Goal: Information Seeking & Learning: Learn about a topic

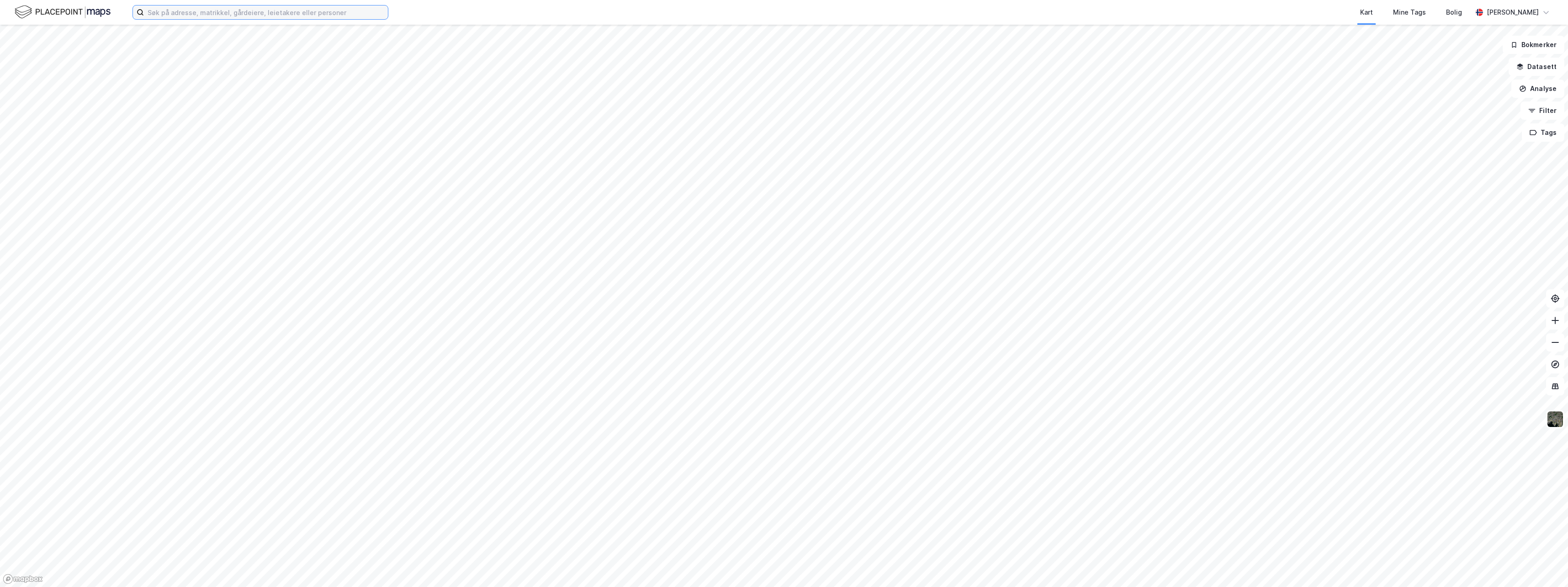
click at [155, 14] on input at bounding box center [265, 12] width 244 height 14
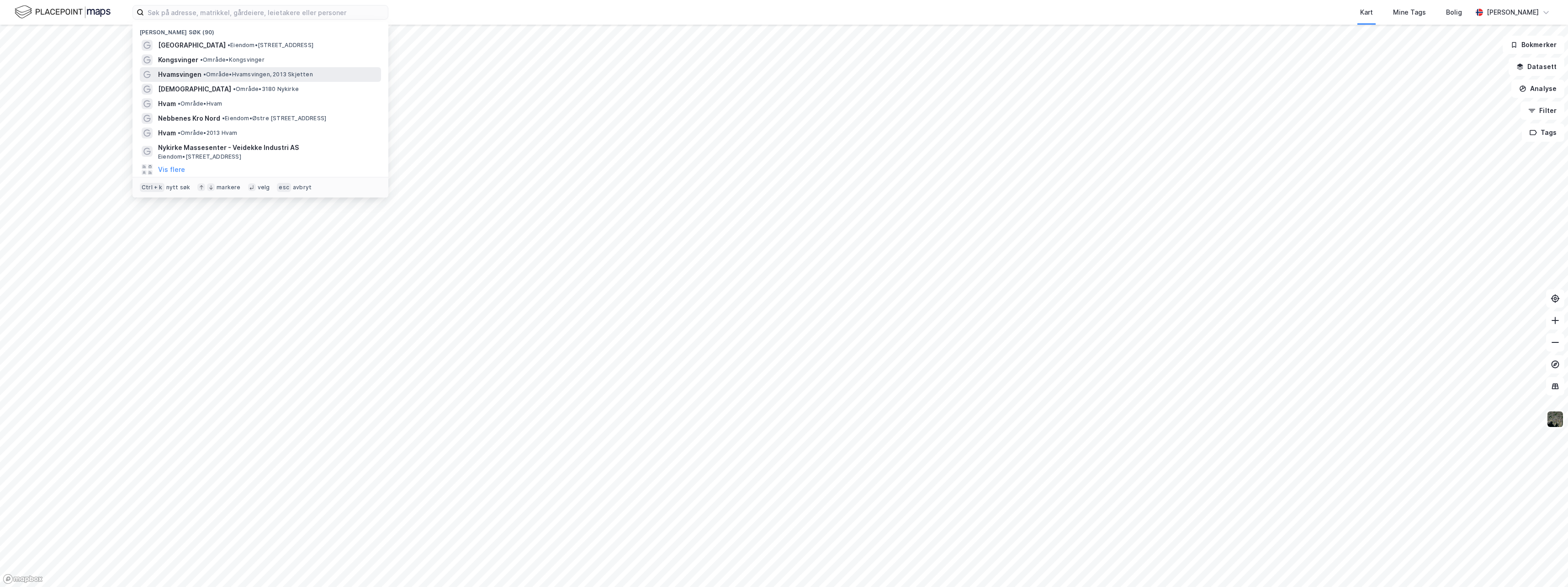
click at [165, 74] on span "Hvamsvingen" at bounding box center [180, 74] width 43 height 11
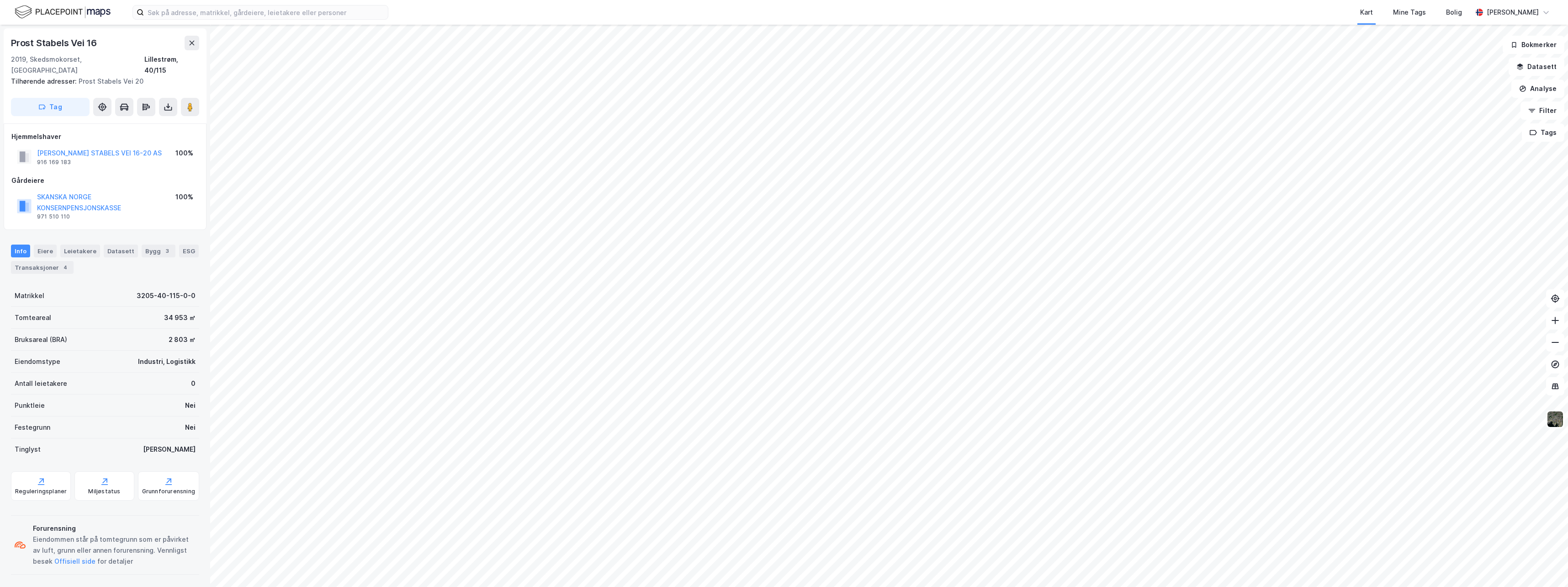
click at [900, 586] on html "Kart Mine Tags Bolig [PERSON_NAME] Stabels Vei 16 2019, Skedsmokorset, [GEOGRAP…" at bounding box center [784, 294] width 1568 height 587
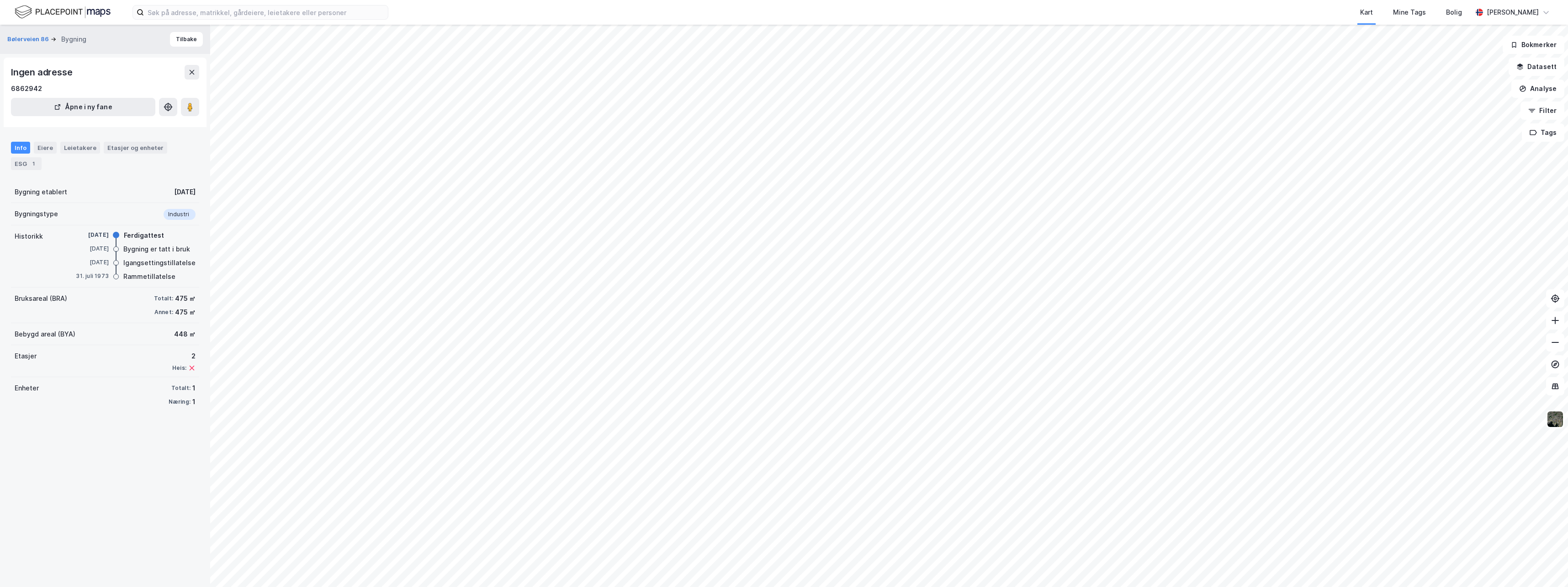
click at [883, 586] on html "Kart Mine Tags Bolig Carl Fredrik Marti [STREET_ADDRESS] Bygning Tilbake Ingen …" at bounding box center [784, 294] width 1568 height 587
click at [647, 586] on html "Kart Mine Tags Bolig Carl Fredrik Marti [STREET_ADDRESS] Bygning Tilbake Ingen …" at bounding box center [784, 294] width 1568 height 587
click at [548, 586] on html "Kart Mine Tags Bolig Carl Fredrik Marti [STREET_ADDRESS] Bygning Tilbake Ingen …" at bounding box center [784, 294] width 1568 height 587
click at [738, 586] on html "Kart Mine Tags Bolig Carl Fredrik Marti [STREET_ADDRESS] Bygning Tilbake Ingen …" at bounding box center [784, 294] width 1568 height 587
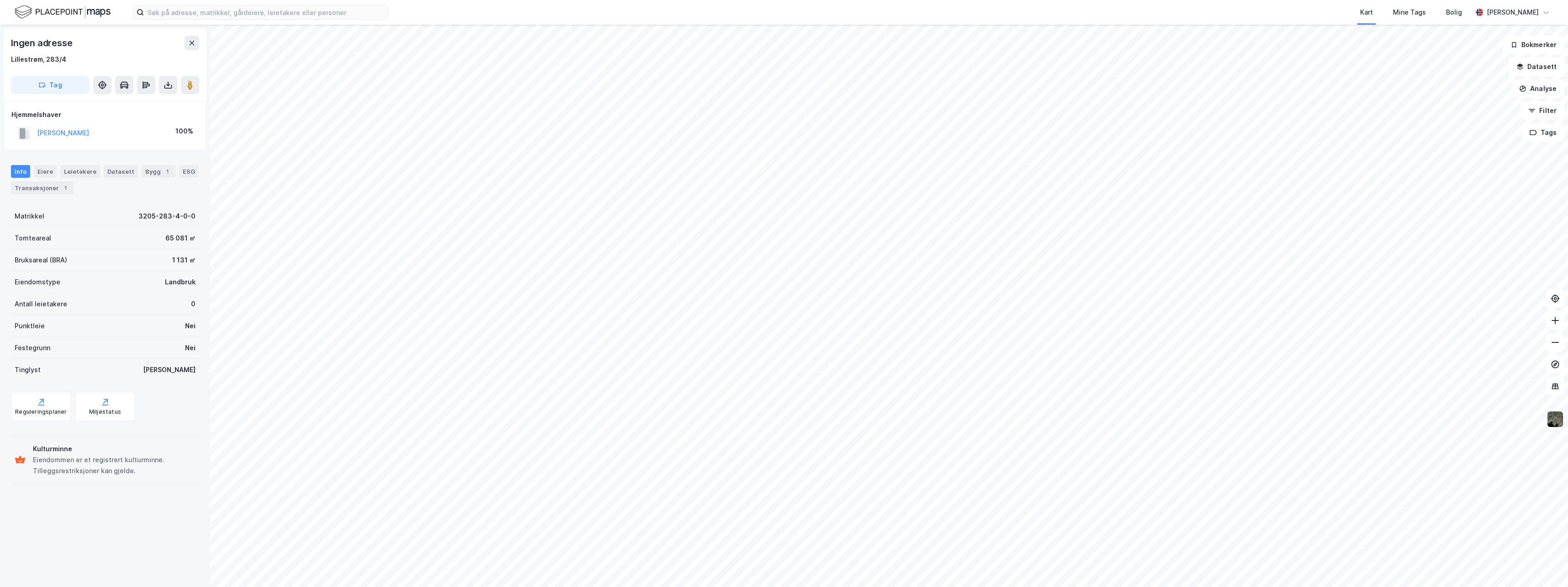
click at [685, 586] on html "Kart Mine Tags Bolig [PERSON_NAME] Ingen adresse [GEOGRAPHIC_DATA], 283/4 Tag H…" at bounding box center [784, 294] width 1568 height 587
click at [836, 586] on html "Kart Mine Tags Bolig [PERSON_NAME] Ingen adresse [GEOGRAPHIC_DATA], 283/4 Tag H…" at bounding box center [784, 294] width 1568 height 587
click at [695, 586] on html "Kart Mine Tags Bolig [PERSON_NAME] Ingen adresse [GEOGRAPHIC_DATA], 283/4 Tag H…" at bounding box center [784, 294] width 1568 height 587
click at [788, 586] on html "Kart Mine Tags Bolig [PERSON_NAME] Ingen adresse [GEOGRAPHIC_DATA], 283/4 Tag H…" at bounding box center [784, 294] width 1568 height 587
click at [897, 586] on html "Kart Mine Tags Bolig [PERSON_NAME] Ingen adresse [GEOGRAPHIC_DATA], 283/4 Tag H…" at bounding box center [784, 294] width 1568 height 587
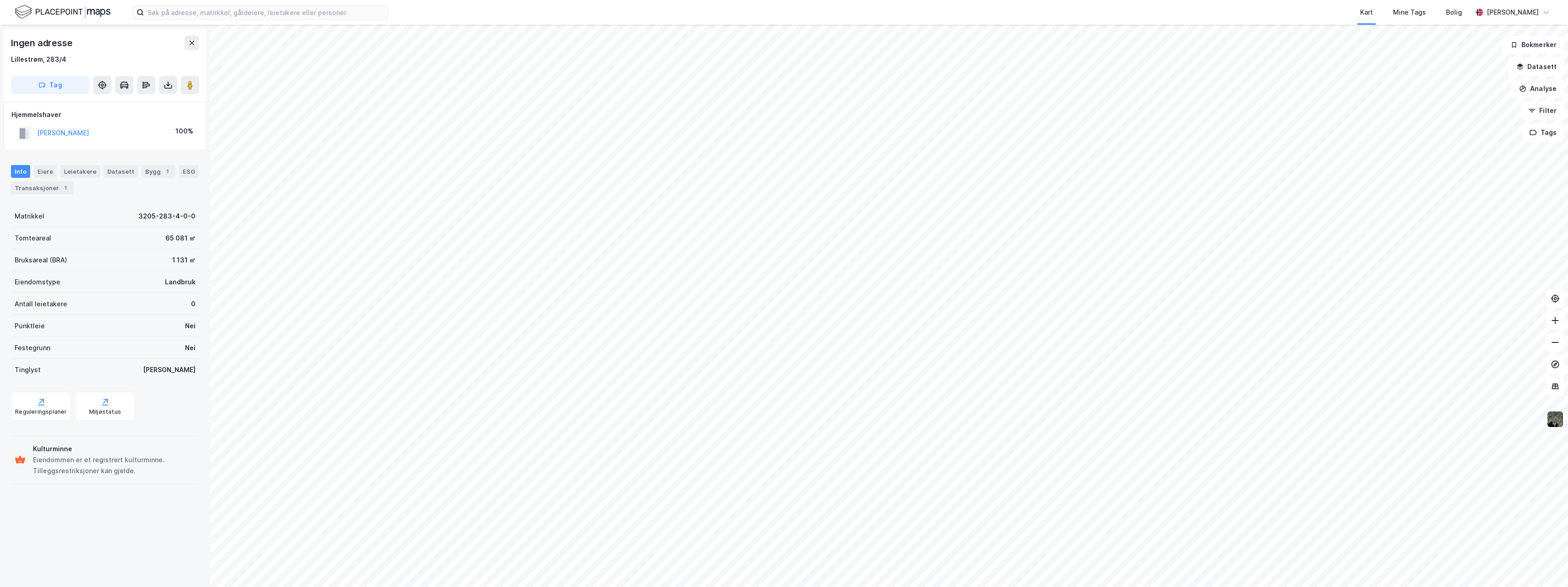
click at [962, 586] on html "Kart Mine Tags Bolig [PERSON_NAME] Ingen adresse [GEOGRAPHIC_DATA], 283/4 Tag H…" at bounding box center [784, 294] width 1568 height 587
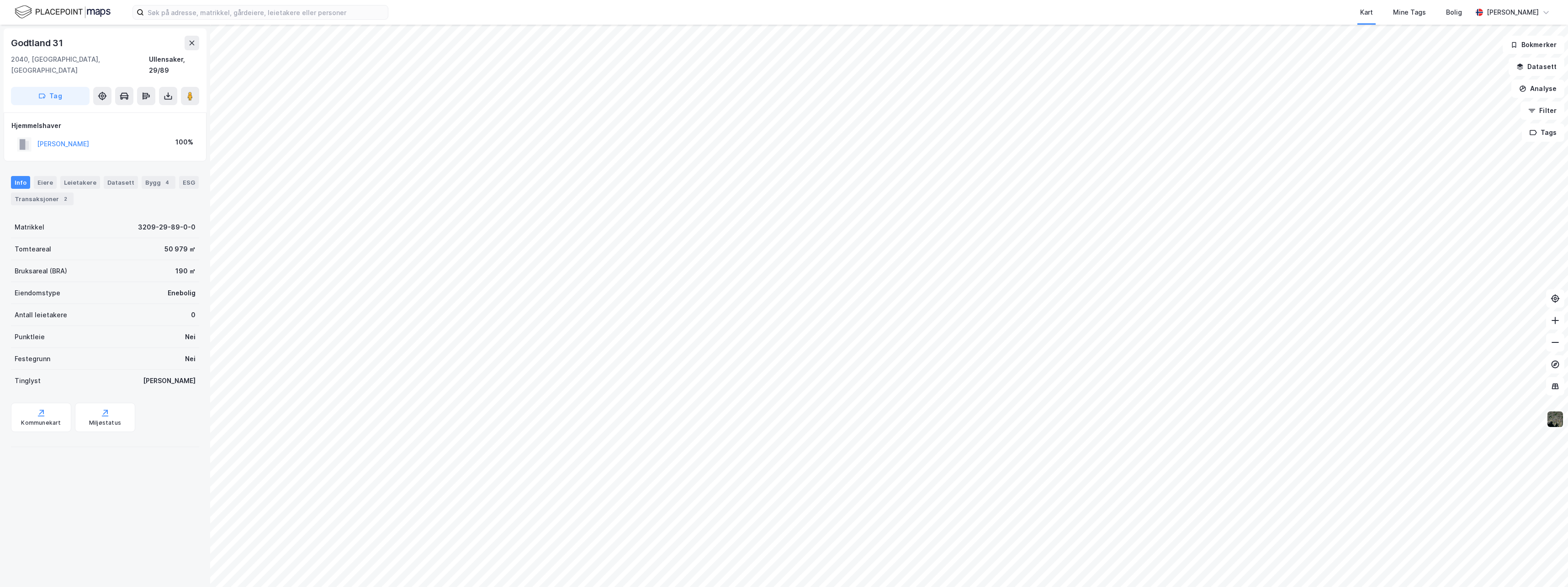
click at [1559, 420] on img at bounding box center [1555, 419] width 18 height 18
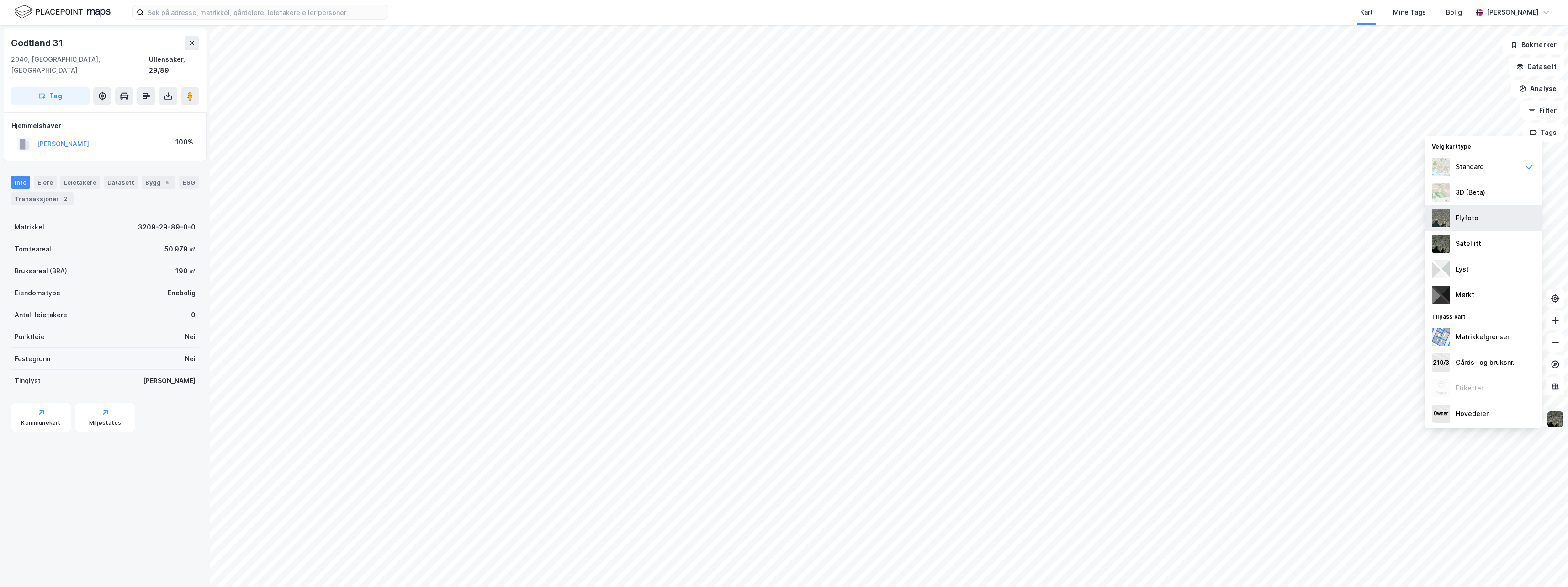
click at [1440, 215] on img at bounding box center [1441, 218] width 18 height 18
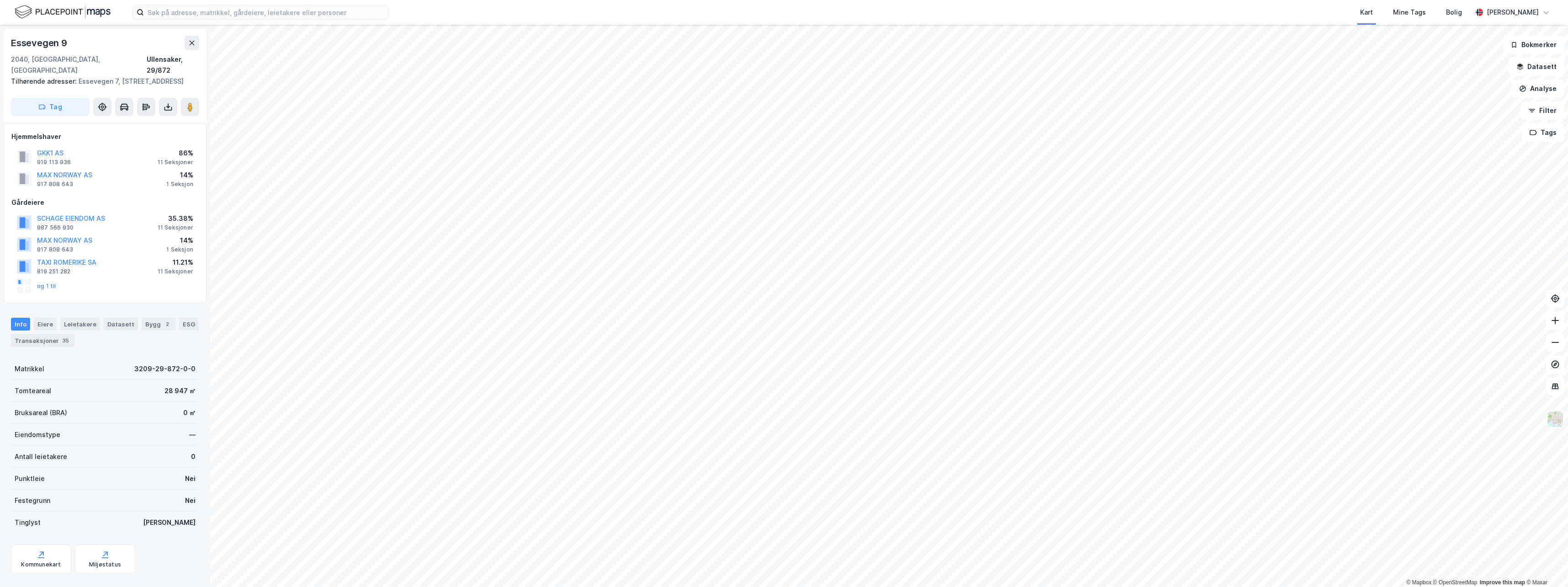
click at [1228, 586] on html "Kart Mine Tags Bolig [PERSON_NAME] © Mapbox © OpenStreetMap Improve this map © …" at bounding box center [784, 294] width 1568 height 587
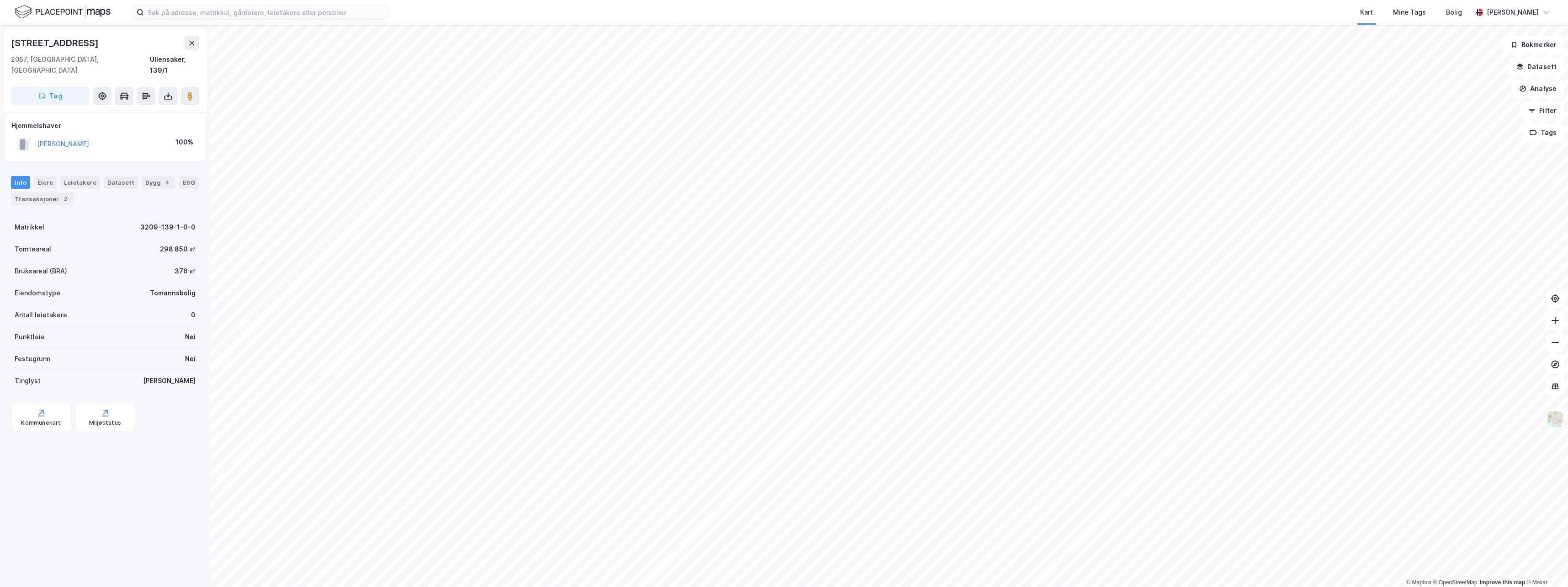
click at [939, 586] on html "Kart Mine Tags Bolig [PERSON_NAME] © Mapbox © OpenStreetMap Improve this map © …" at bounding box center [784, 294] width 1568 height 587
click at [813, 586] on html "Kart Mine Tags Bolig [PERSON_NAME] © Mapbox © OpenStreetMap Improve this map © …" at bounding box center [784, 294] width 1568 height 587
click at [798, 586] on html "Kart Mine Tags Bolig [PERSON_NAME] © Mapbox © OpenStreetMap Improve this map © …" at bounding box center [784, 294] width 1568 height 587
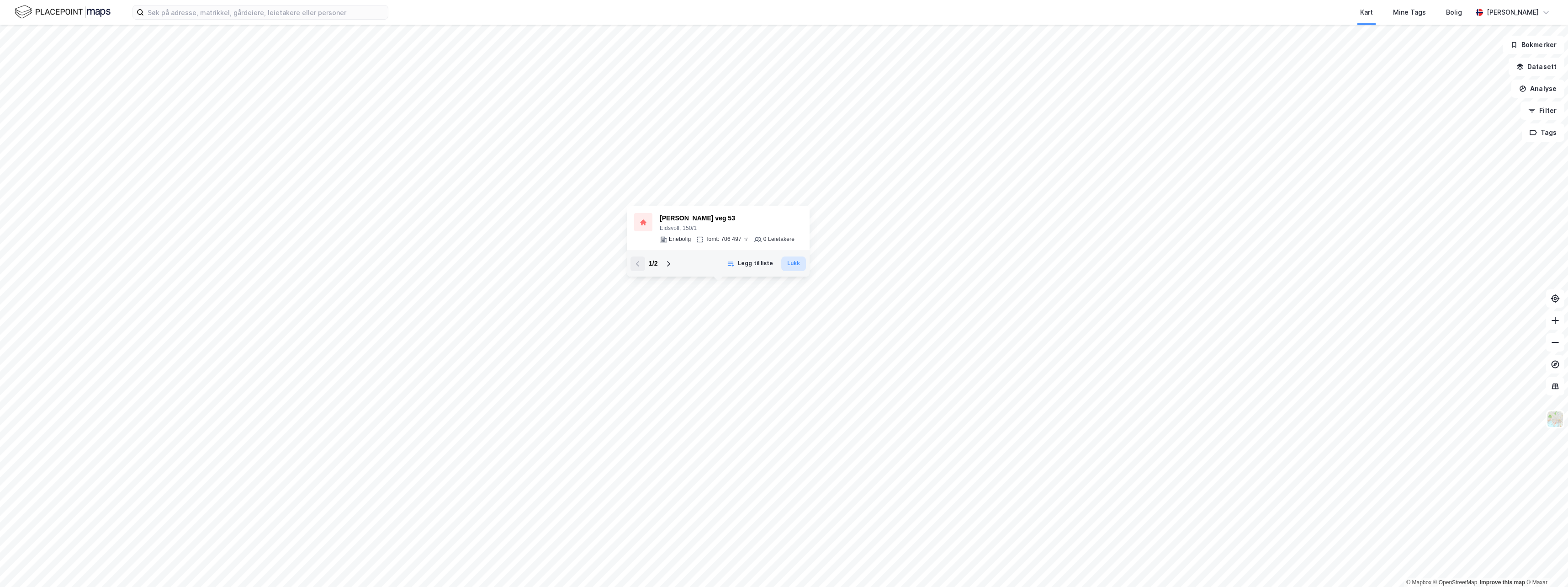
click at [797, 267] on button "Lukk" at bounding box center [793, 264] width 25 height 15
click at [691, 586] on html "Kart Mine Tags Bolig [PERSON_NAME] © Mapbox © OpenStreetMap Improve this map © …" at bounding box center [784, 294] width 1568 height 587
click at [662, 586] on html "Kart Mine Tags Bolig [PERSON_NAME] © Mapbox © OpenStreetMap Improve this map © …" at bounding box center [784, 294] width 1568 height 587
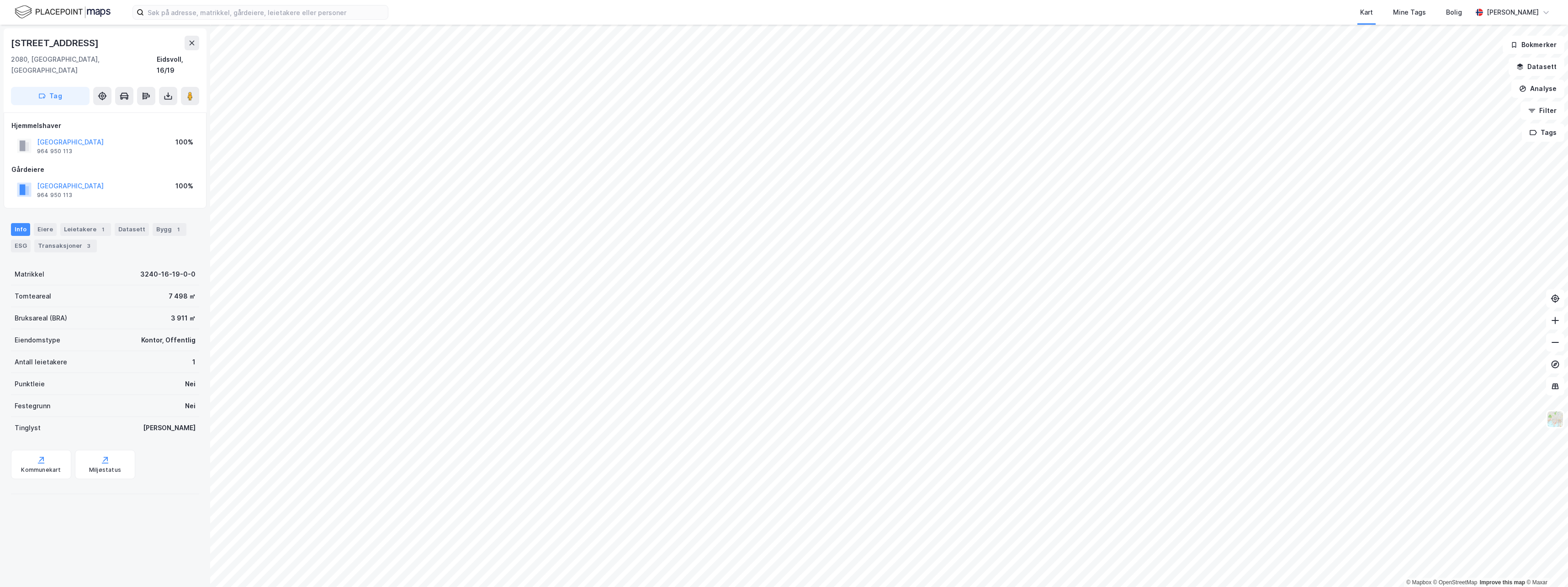
click at [1098, 586] on html "Kart Mine Tags Bolig [PERSON_NAME] © Mapbox © OpenStreetMap Improve this map © …" at bounding box center [784, 294] width 1568 height 587
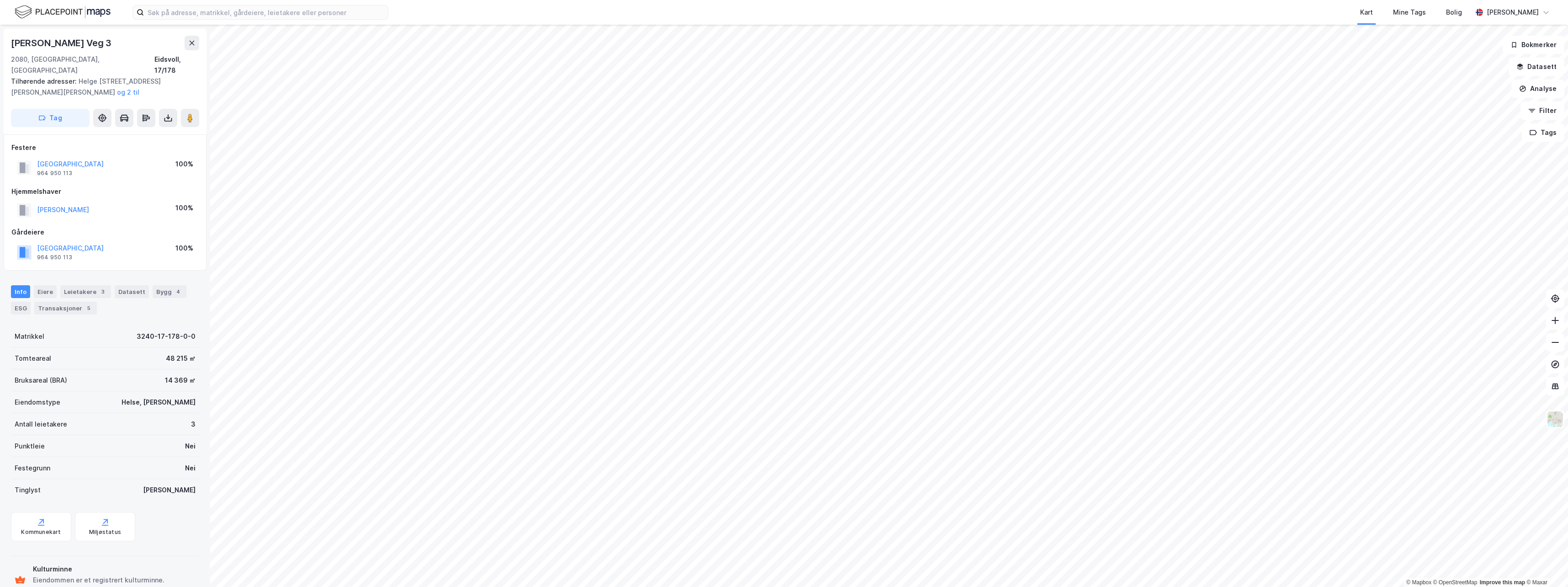
click at [1177, 586] on html "Kart Mine Tags Bolig [PERSON_NAME] © Mapbox © OpenStreetMap Improve this map © …" at bounding box center [784, 294] width 1568 height 587
click at [965, 586] on html "Kart Mine Tags Bolig [PERSON_NAME] © Mapbox © OpenStreetMap Improve this map © …" at bounding box center [784, 294] width 1568 height 587
click at [1078, 11] on div "Kart Mine Tags Bolig [PERSON_NAME] © Mapbox © OpenStreetMap Improve this map © …" at bounding box center [784, 294] width 1568 height 587
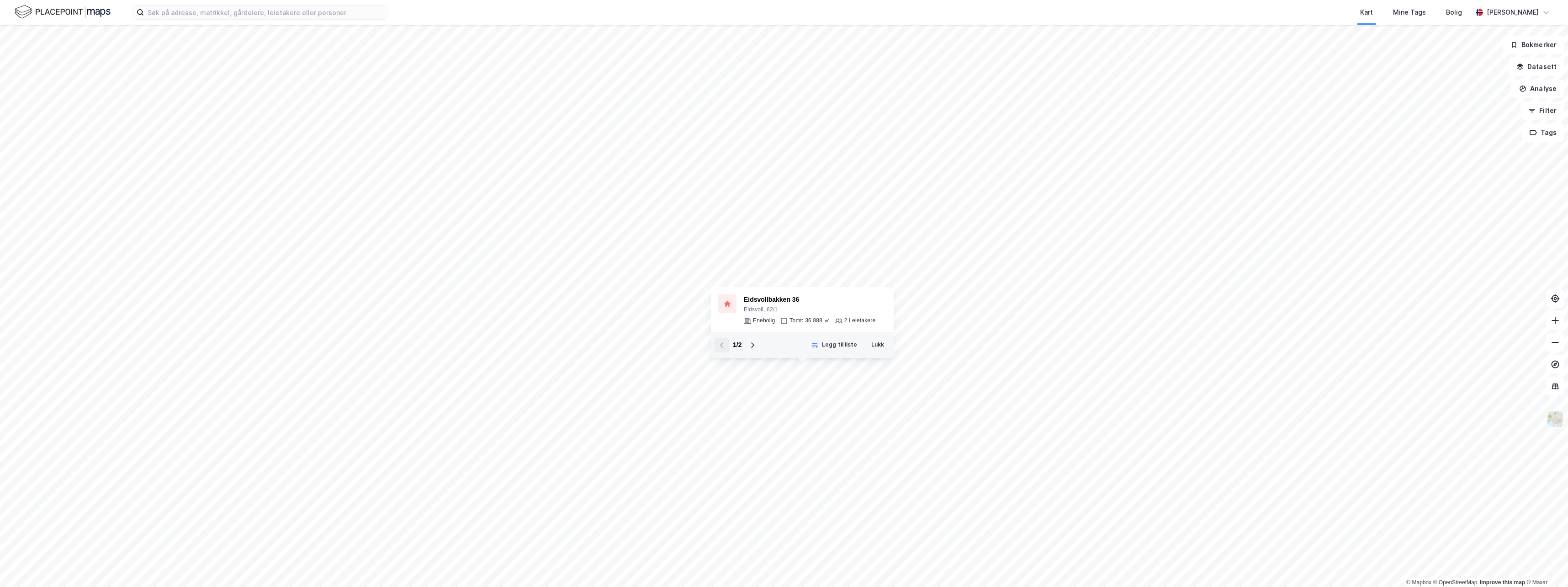
click at [1552, 419] on img at bounding box center [1555, 419] width 18 height 18
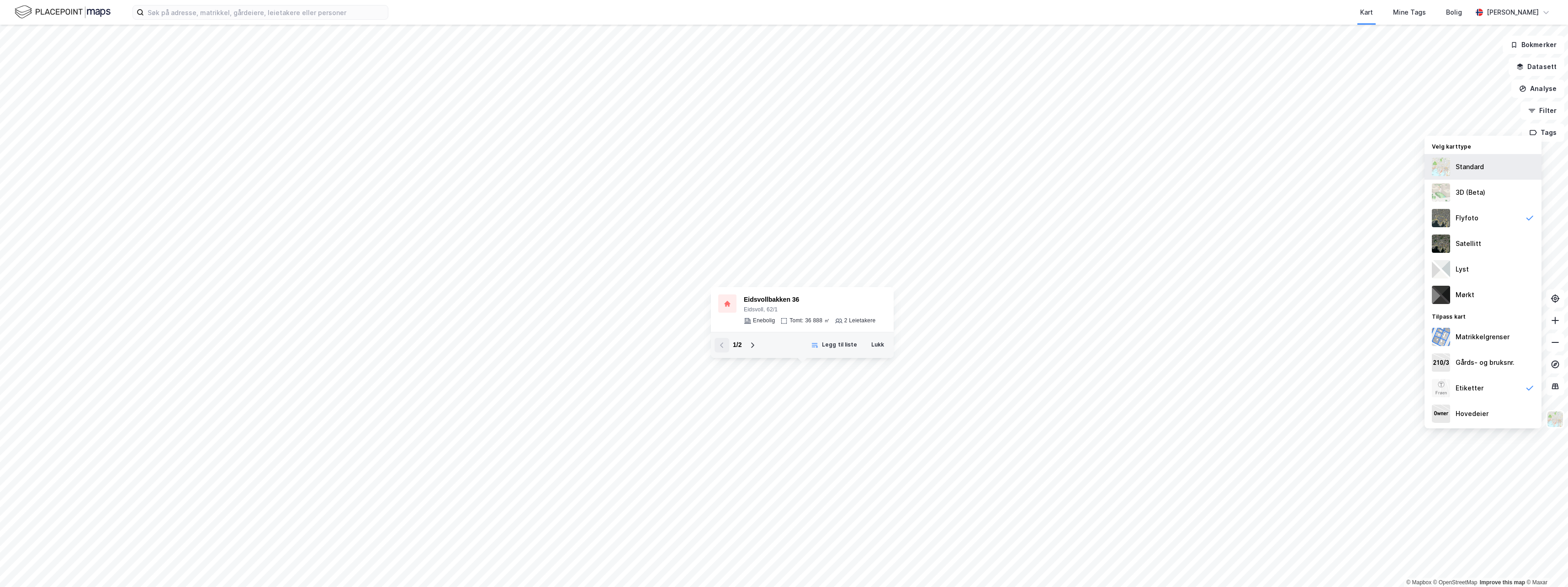
click at [1447, 166] on img at bounding box center [1441, 167] width 18 height 18
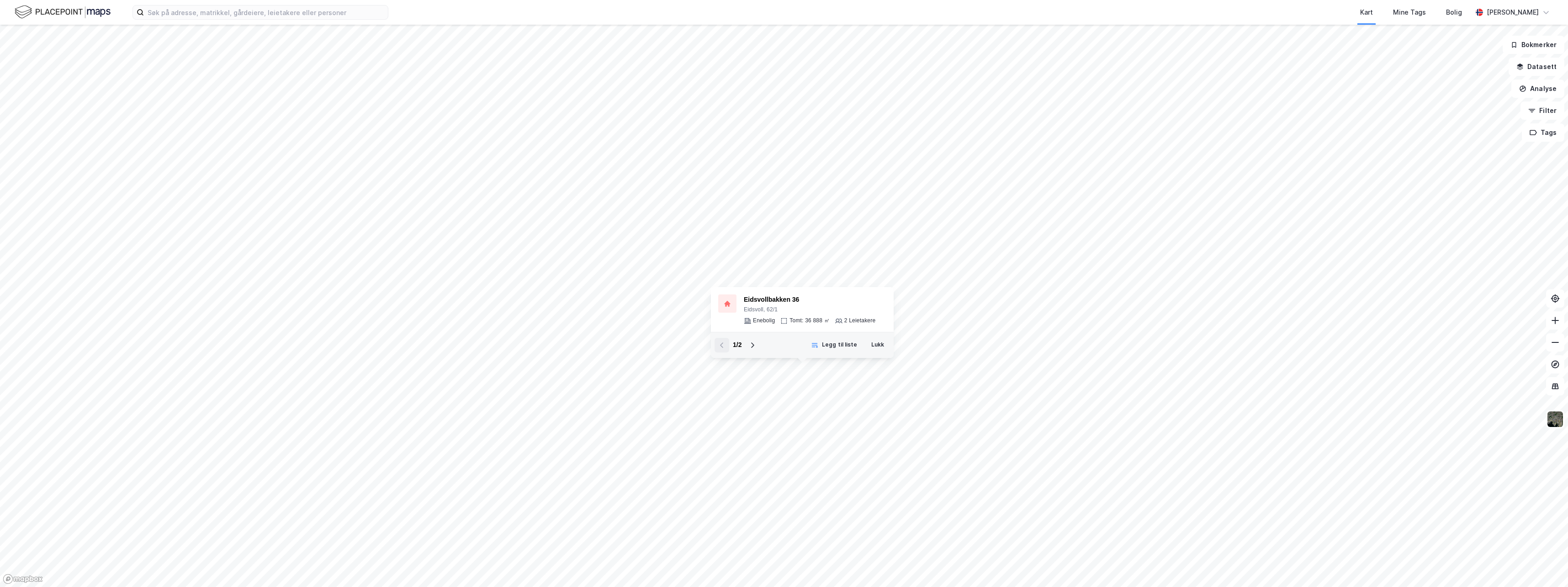
click at [723, 348] on div "1 / 2" at bounding box center [737, 345] width 45 height 15
click at [749, 345] on icon at bounding box center [752, 345] width 7 height 7
click at [880, 345] on button "Lukk" at bounding box center [878, 345] width 25 height 15
click at [726, 304] on icon at bounding box center [727, 304] width 6 height 6
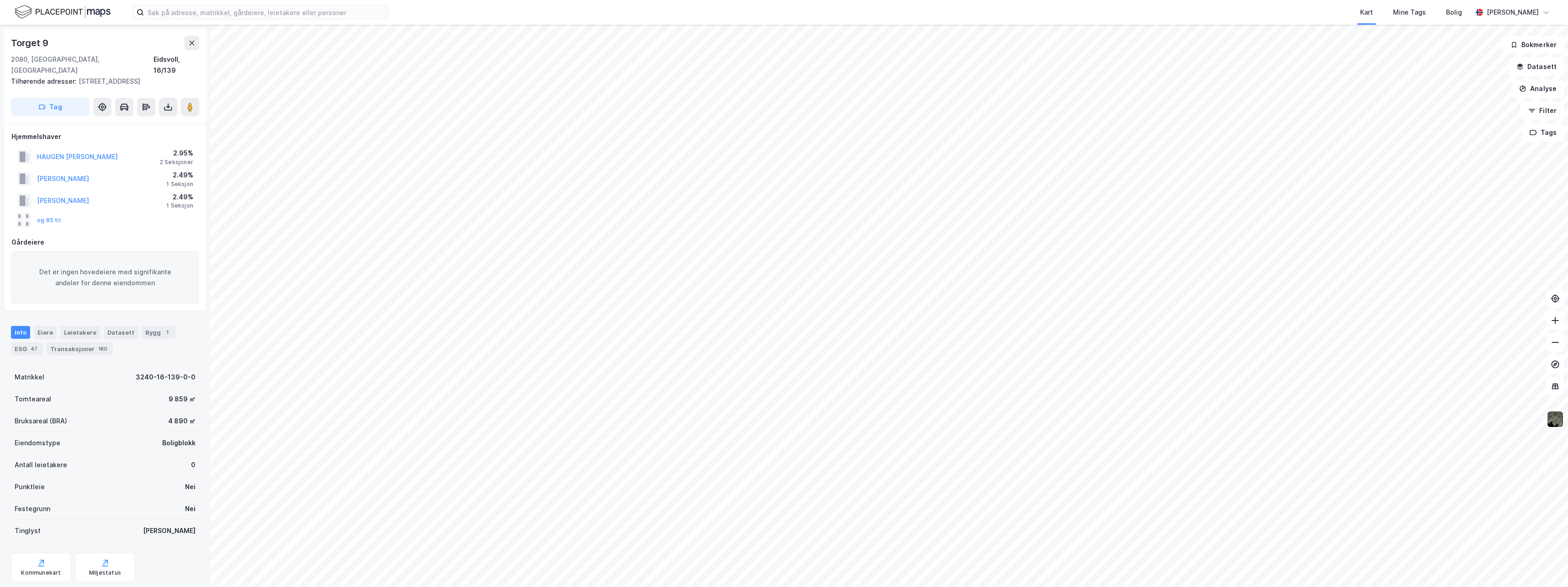
click at [1135, 586] on html "Kart Mine Tags Bolig [PERSON_NAME] © Mapbox © OpenStreetMap Improve this map © …" at bounding box center [784, 294] width 1568 height 587
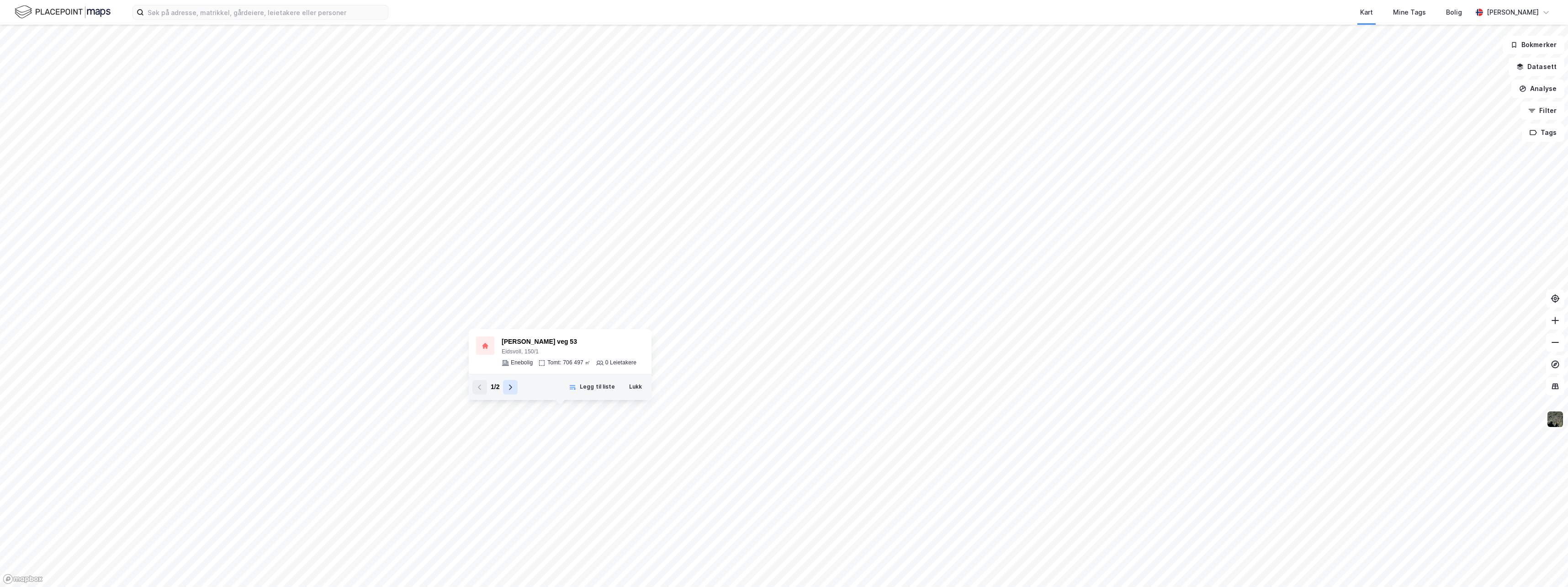
click at [512, 385] on icon at bounding box center [510, 387] width 7 height 7
click at [634, 395] on div "2 / 2 Legg til liste Lukk" at bounding box center [560, 387] width 183 height 26
click at [603, 390] on button "Legg til liste" at bounding box center [592, 387] width 58 height 15
click at [606, 387] on button "Fjern fra liste" at bounding box center [591, 387] width 61 height 15
click at [480, 346] on div at bounding box center [485, 345] width 18 height 18
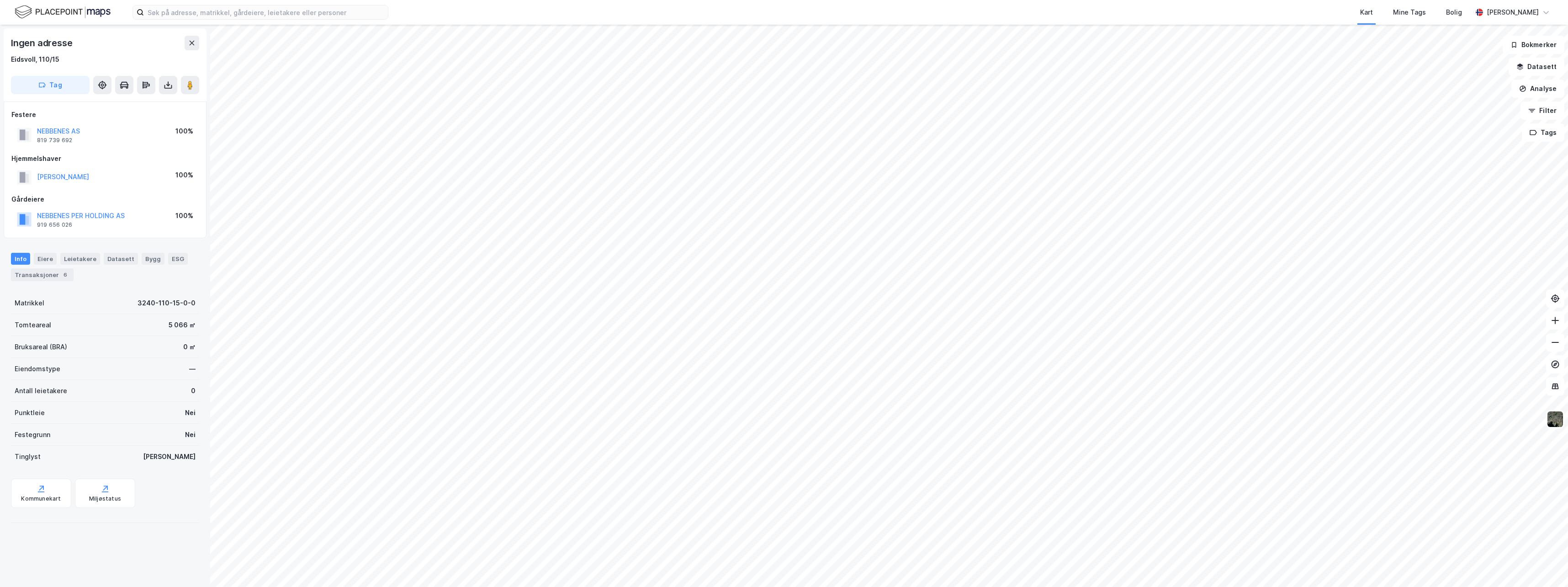
click at [849, 586] on html "Kart Mine Tags Bolig [PERSON_NAME] © Mapbox © OpenStreetMap Improve this map © …" at bounding box center [784, 294] width 1568 height 587
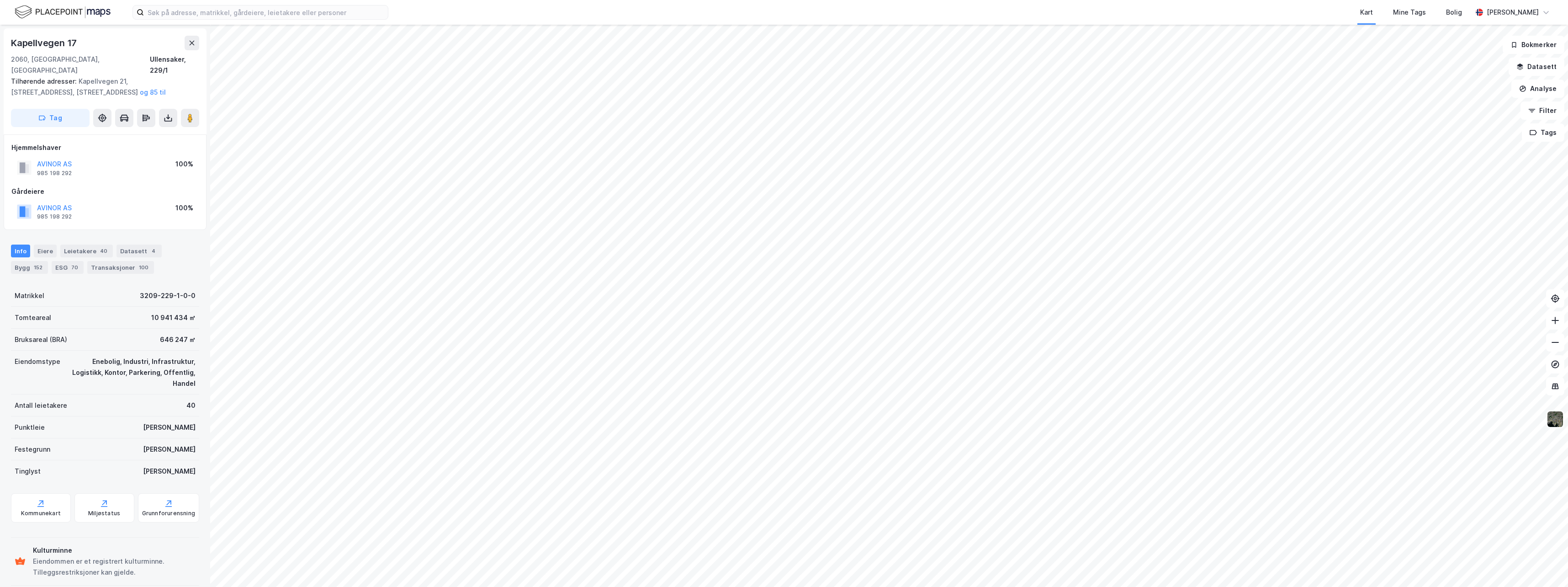
click at [1555, 415] on img at bounding box center [1555, 419] width 18 height 18
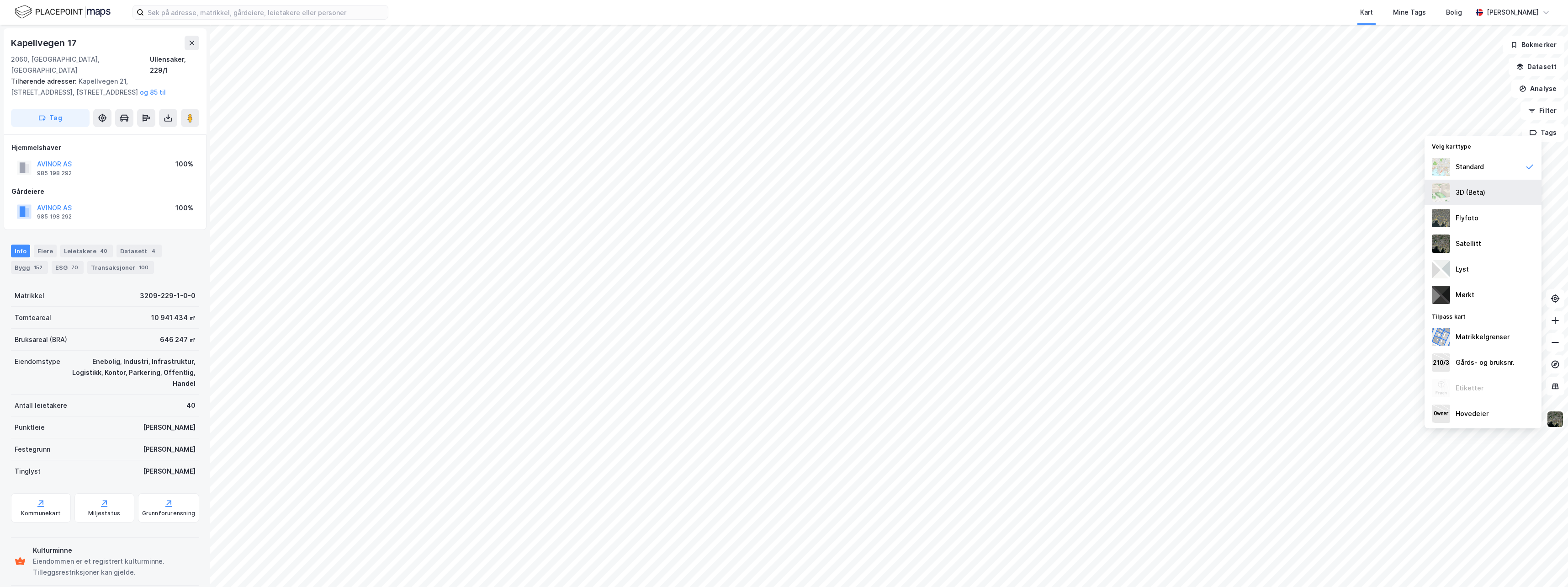
click at [1455, 190] on div "3D (Beta)" at bounding box center [1470, 192] width 30 height 11
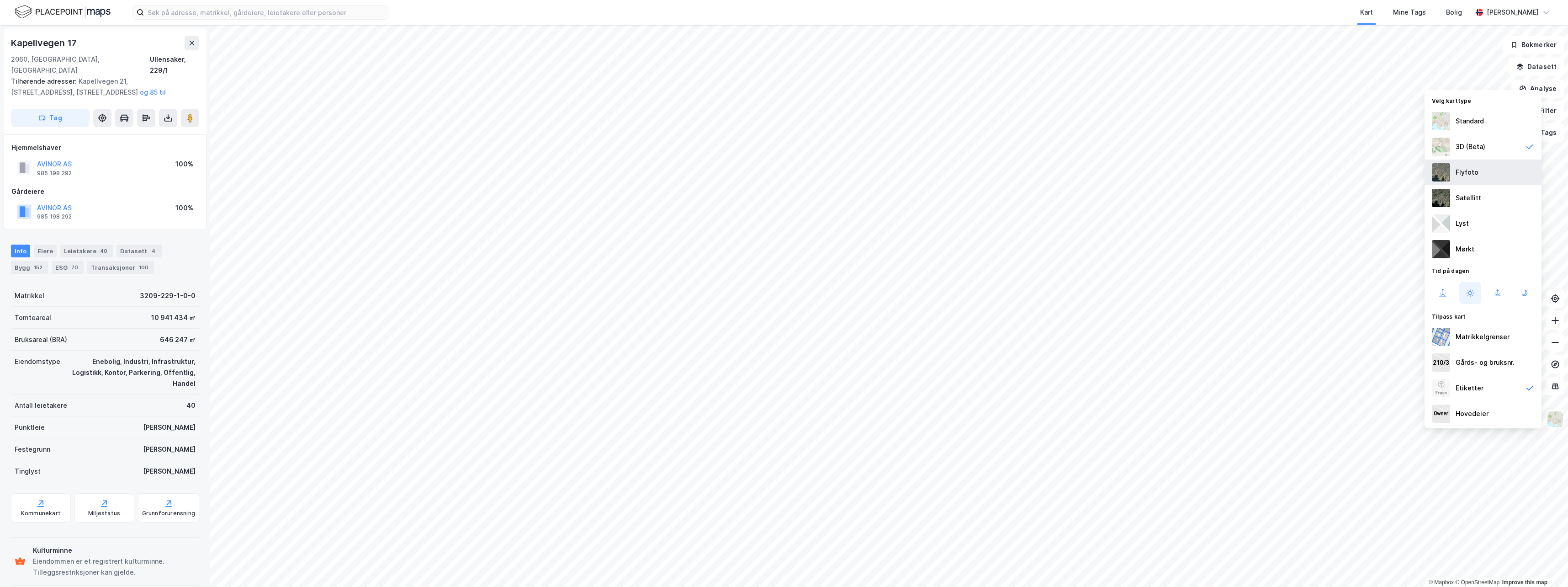
click at [1454, 175] on div "Flyfoto" at bounding box center [1483, 172] width 117 height 26
